Goal: Answer question/provide support

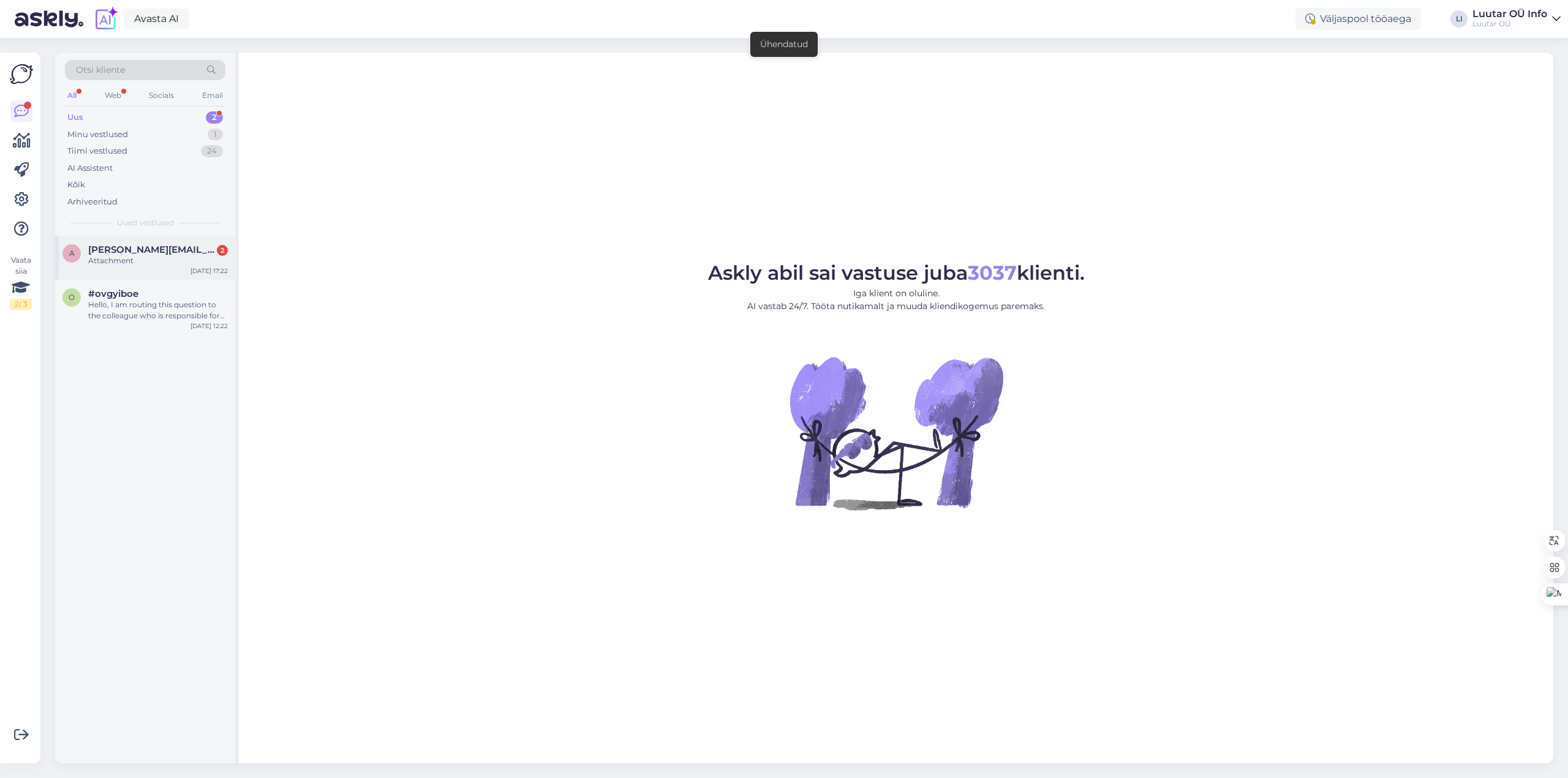
click at [163, 249] on span "[PERSON_NAME][EMAIL_ADDRESS][DOMAIN_NAME]" at bounding box center [152, 249] width 127 height 11
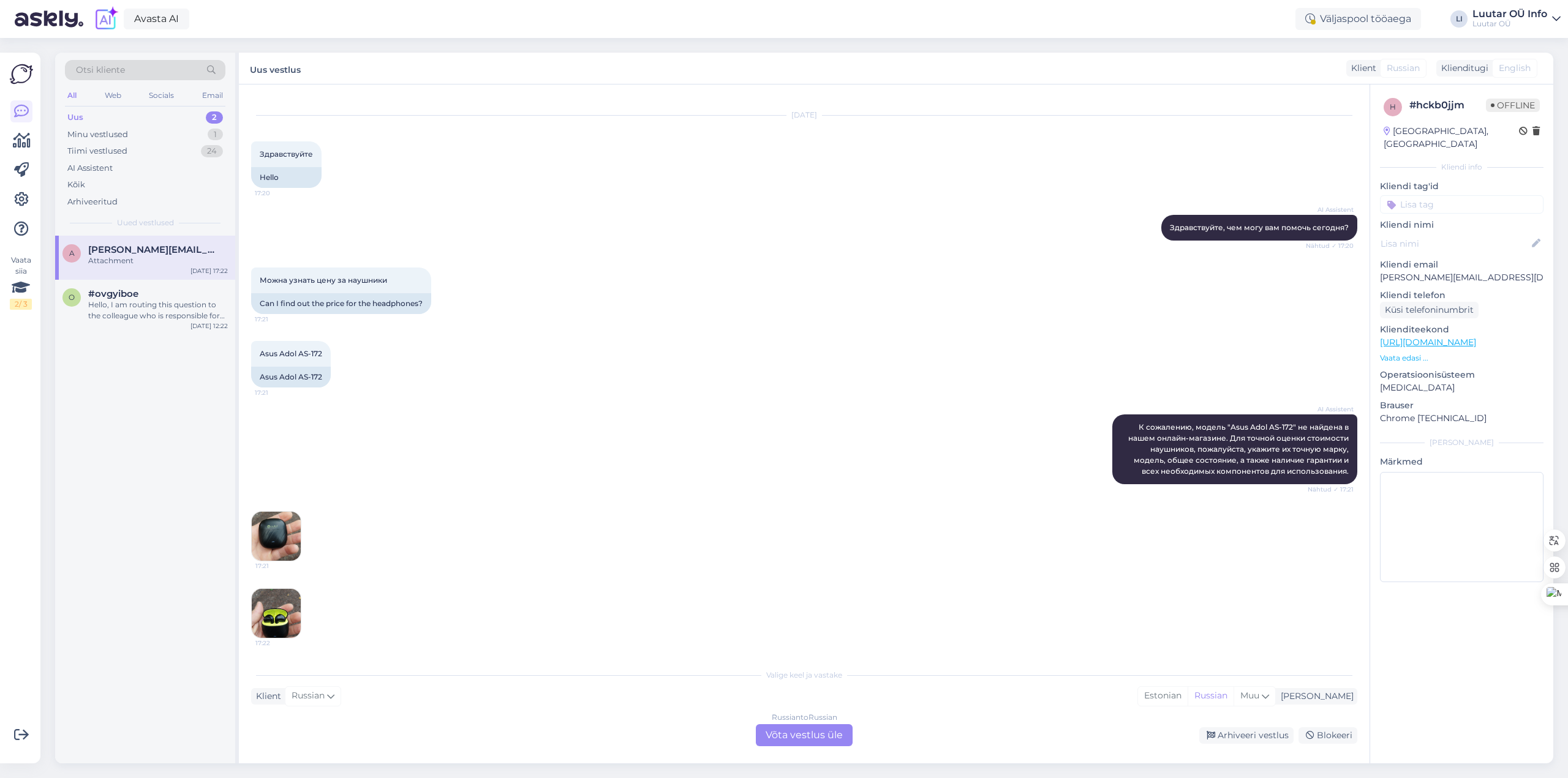
scroll to position [21, 0]
click at [286, 548] on img at bounding box center [276, 536] width 49 height 49
click at [283, 616] on img at bounding box center [276, 613] width 49 height 49
click at [167, 133] on div "Minu vestlused 1" at bounding box center [145, 135] width 160 height 17
click at [147, 254] on span "[EMAIL_ADDRESS][DOMAIN_NAME]" at bounding box center [152, 249] width 127 height 11
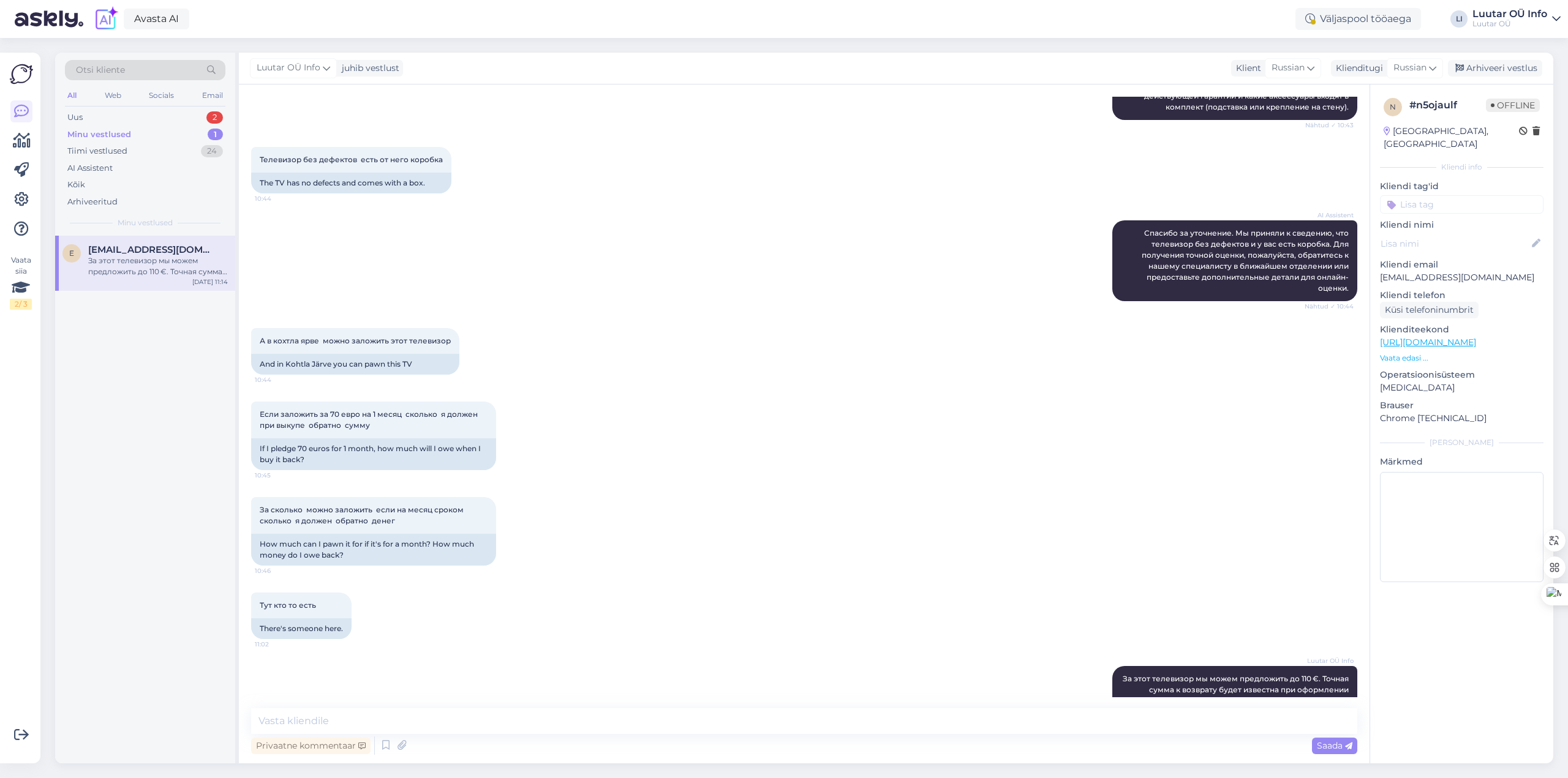
scroll to position [917, 0]
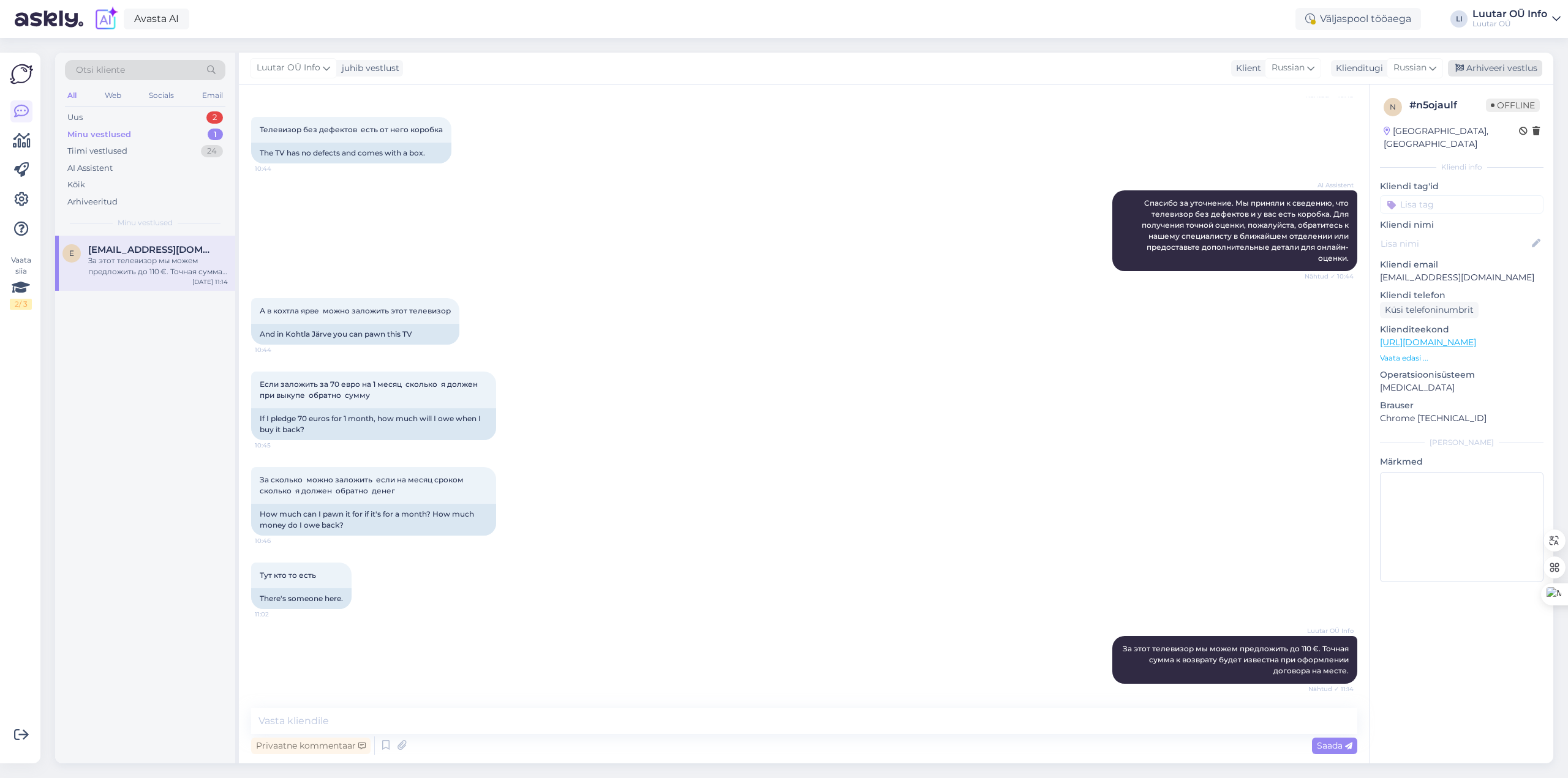
click at [1501, 72] on div "Arhiveeri vestlus" at bounding box center [1495, 68] width 94 height 17
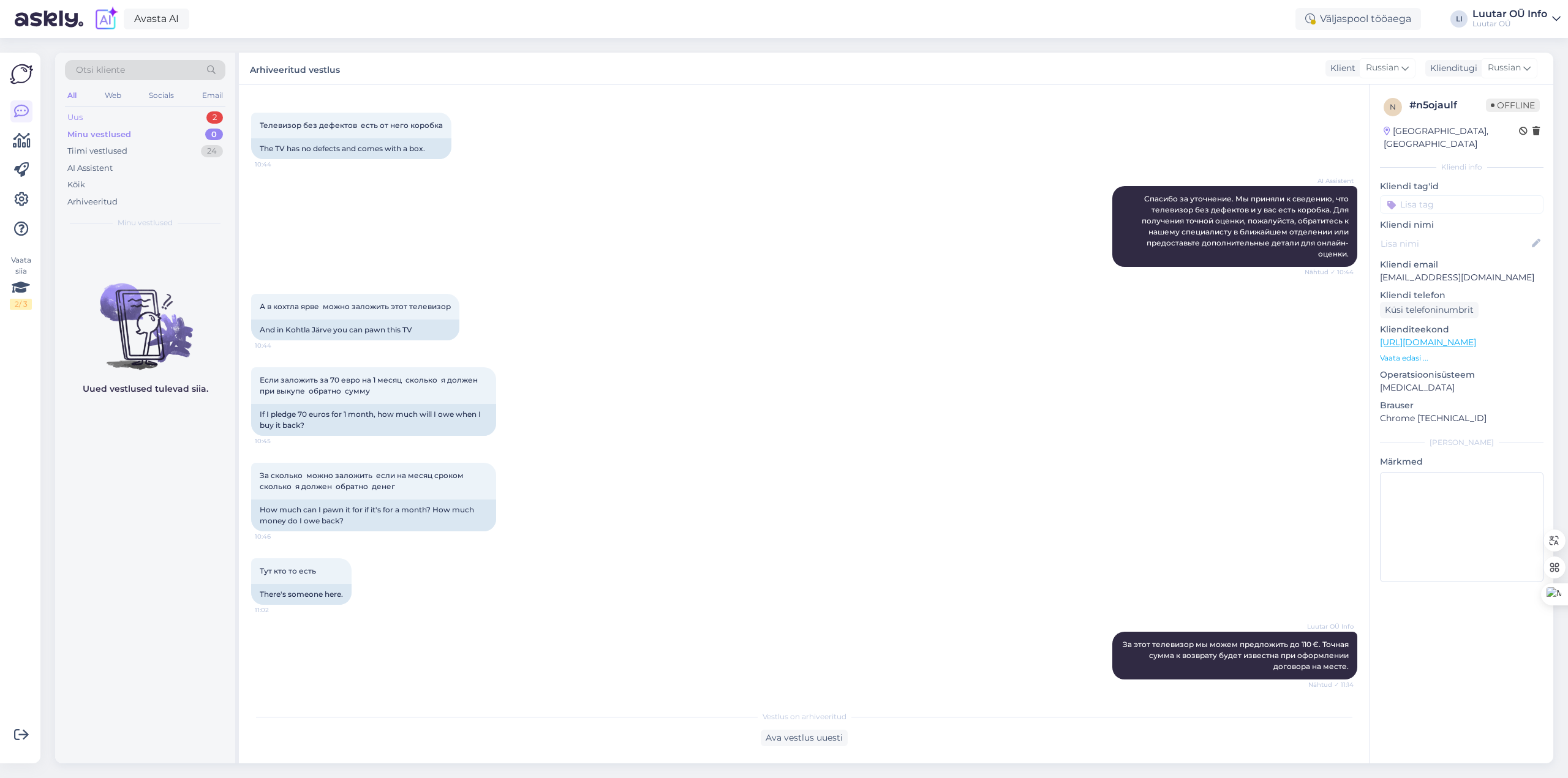
click at [126, 118] on div "Uus 2" at bounding box center [145, 118] width 160 height 17
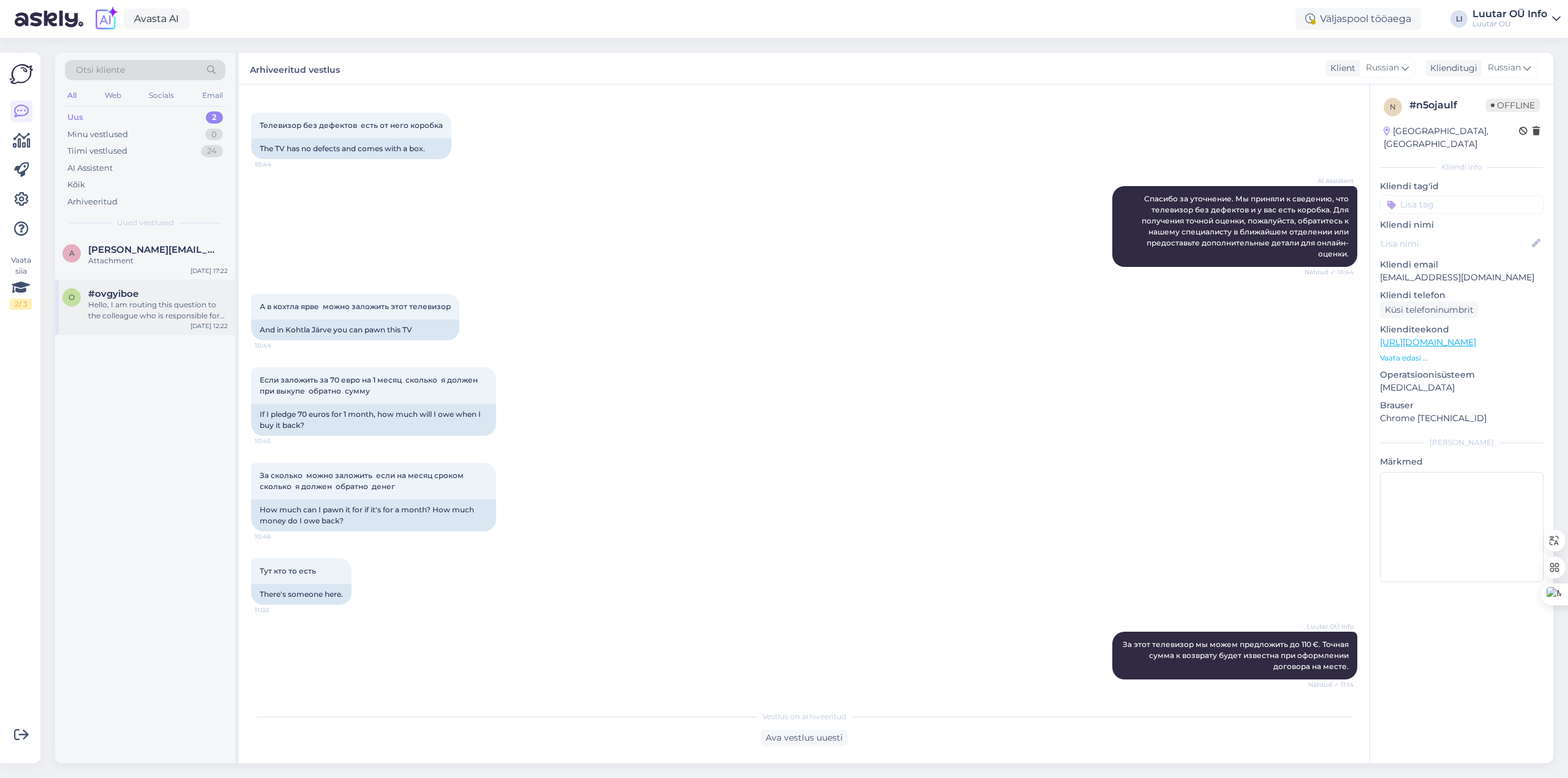
click at [146, 285] on div "o #ovgyiboe Hello, I am routing this question to the colleague who is responsib…" at bounding box center [145, 307] width 180 height 55
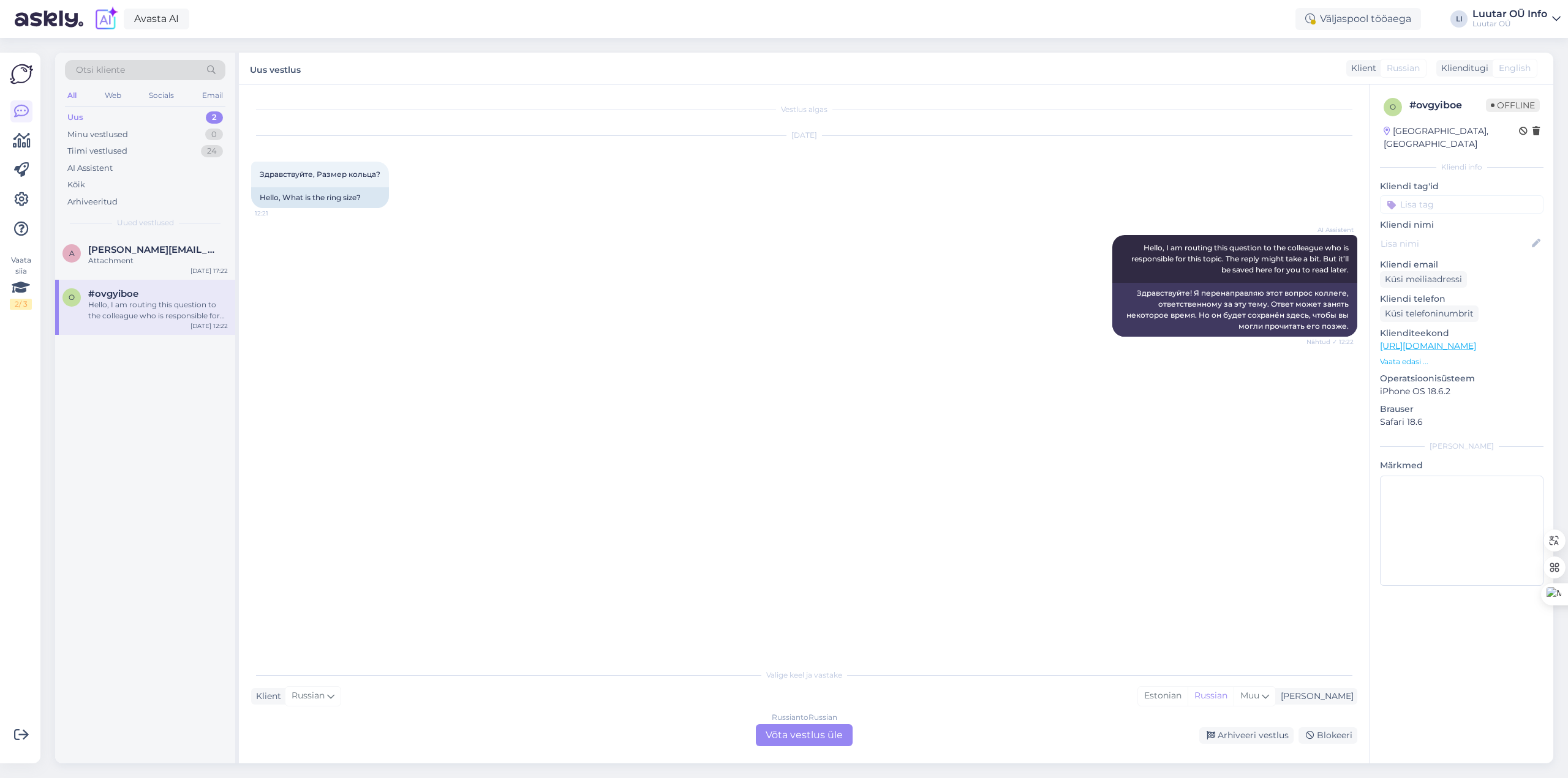
click at [797, 733] on div "Russian to Russian Võta vestlus üle" at bounding box center [803, 735] width 97 height 22
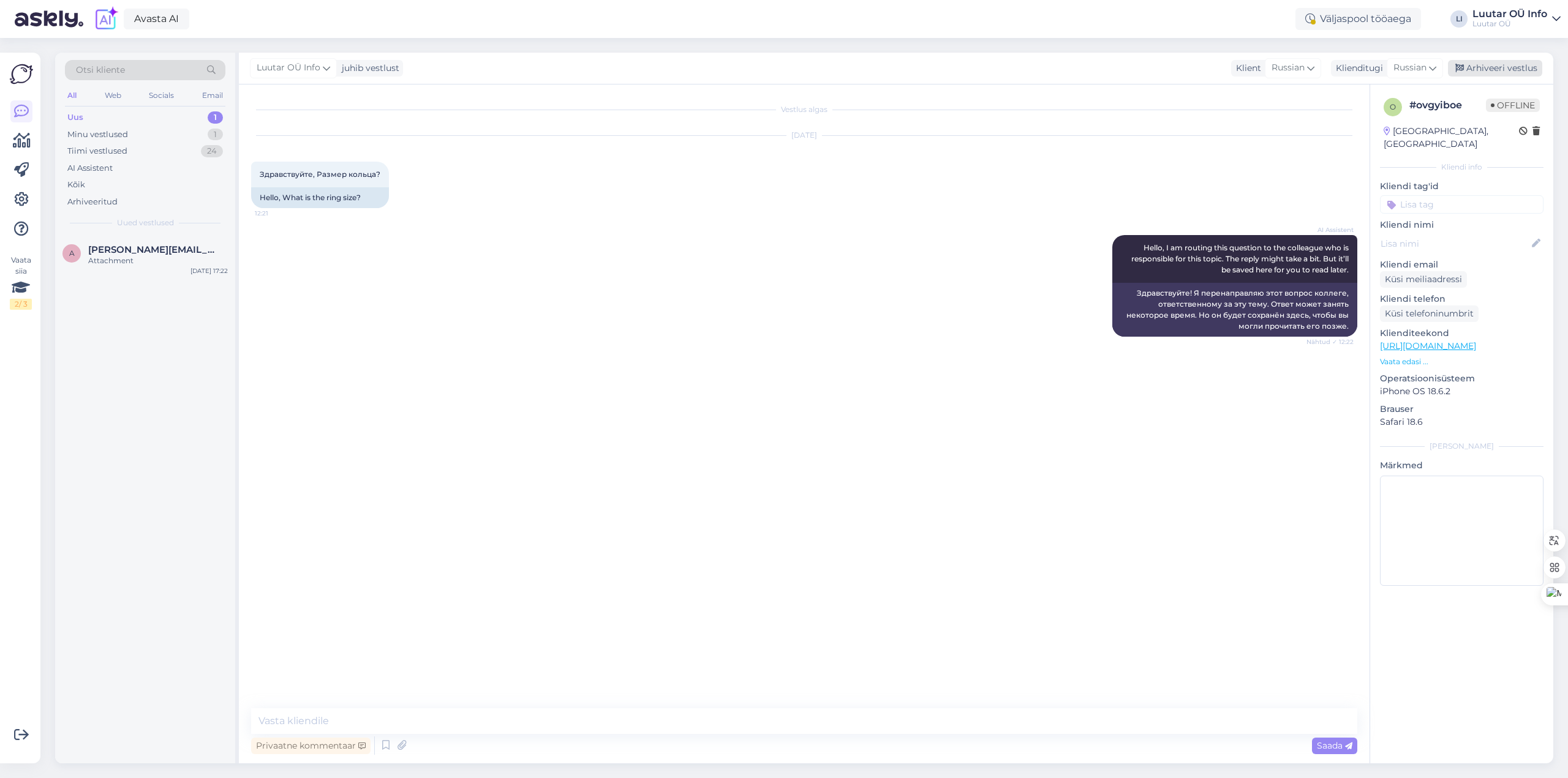
click at [1478, 62] on div "Arhiveeri vestlus" at bounding box center [1495, 68] width 94 height 17
click at [159, 256] on div "Attachment" at bounding box center [158, 261] width 140 height 11
